Goal: Information Seeking & Learning: Learn about a topic

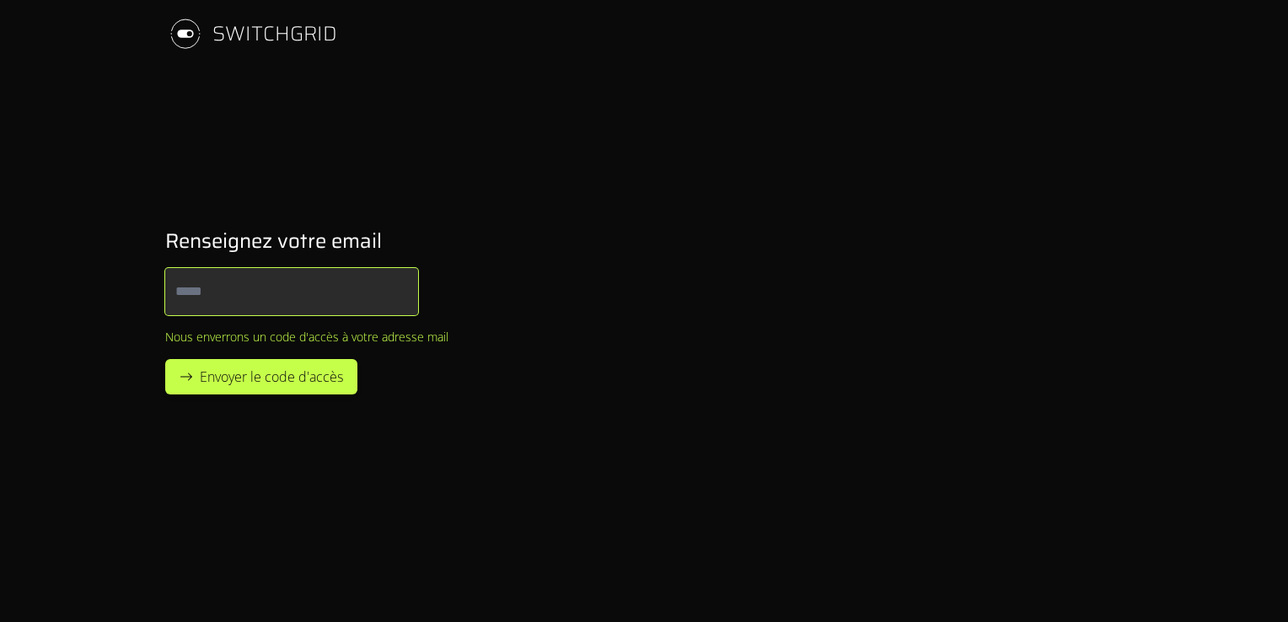
click at [262, 305] on input "Email" at bounding box center [291, 291] width 253 height 47
type input "**********"
click at [165, 359] on button "Envoyer le code d'accès" at bounding box center [261, 376] width 192 height 35
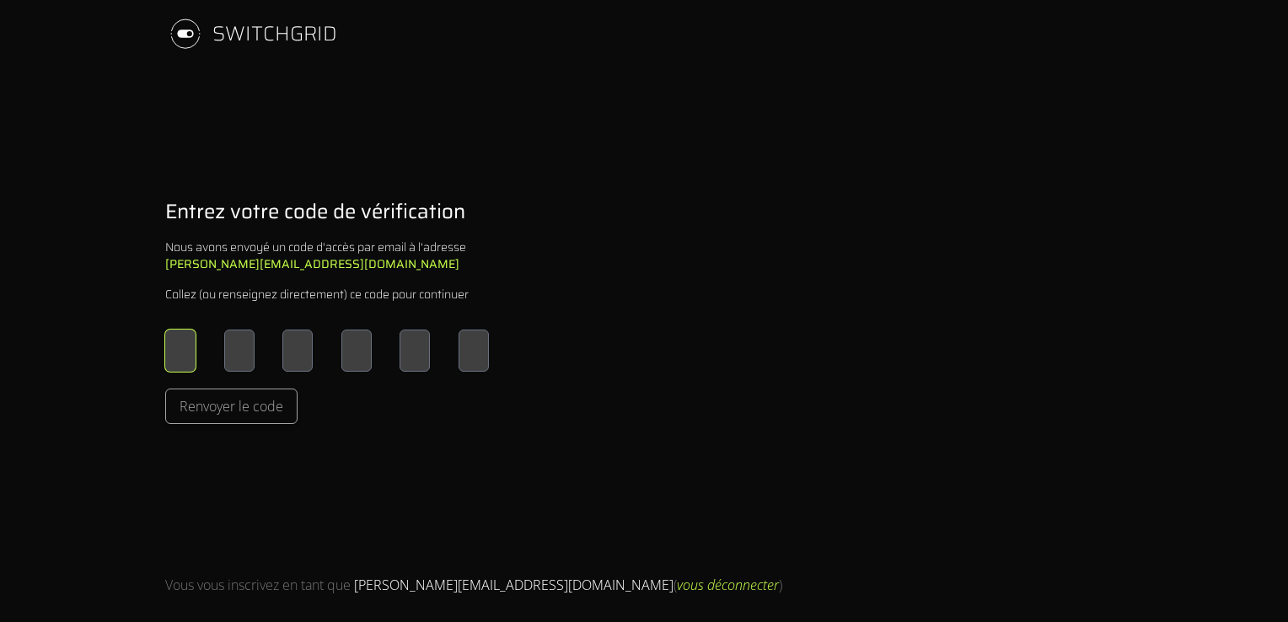
click at [172, 352] on input "Please enter OTP character 1" at bounding box center [180, 351] width 30 height 42
type input "*"
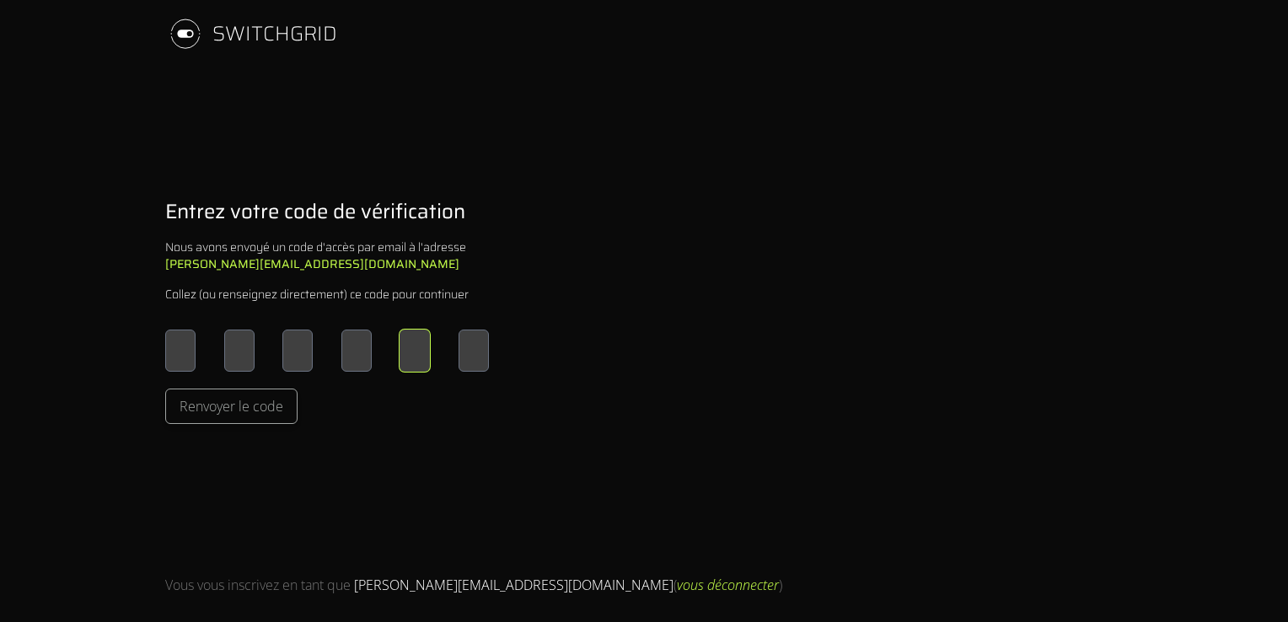
type input "*"
